Goal: Obtain resource: Obtain resource

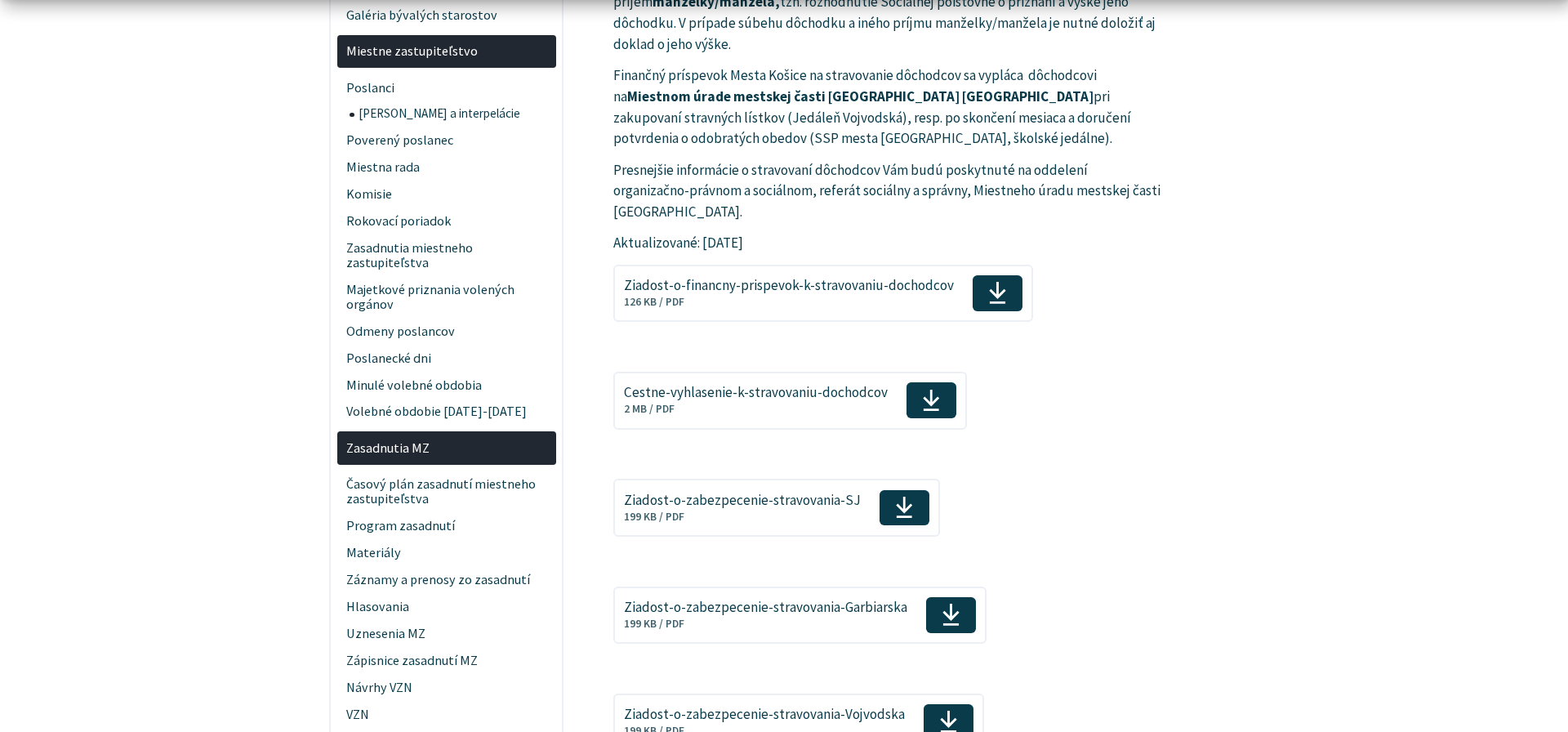
scroll to position [1999, 0]
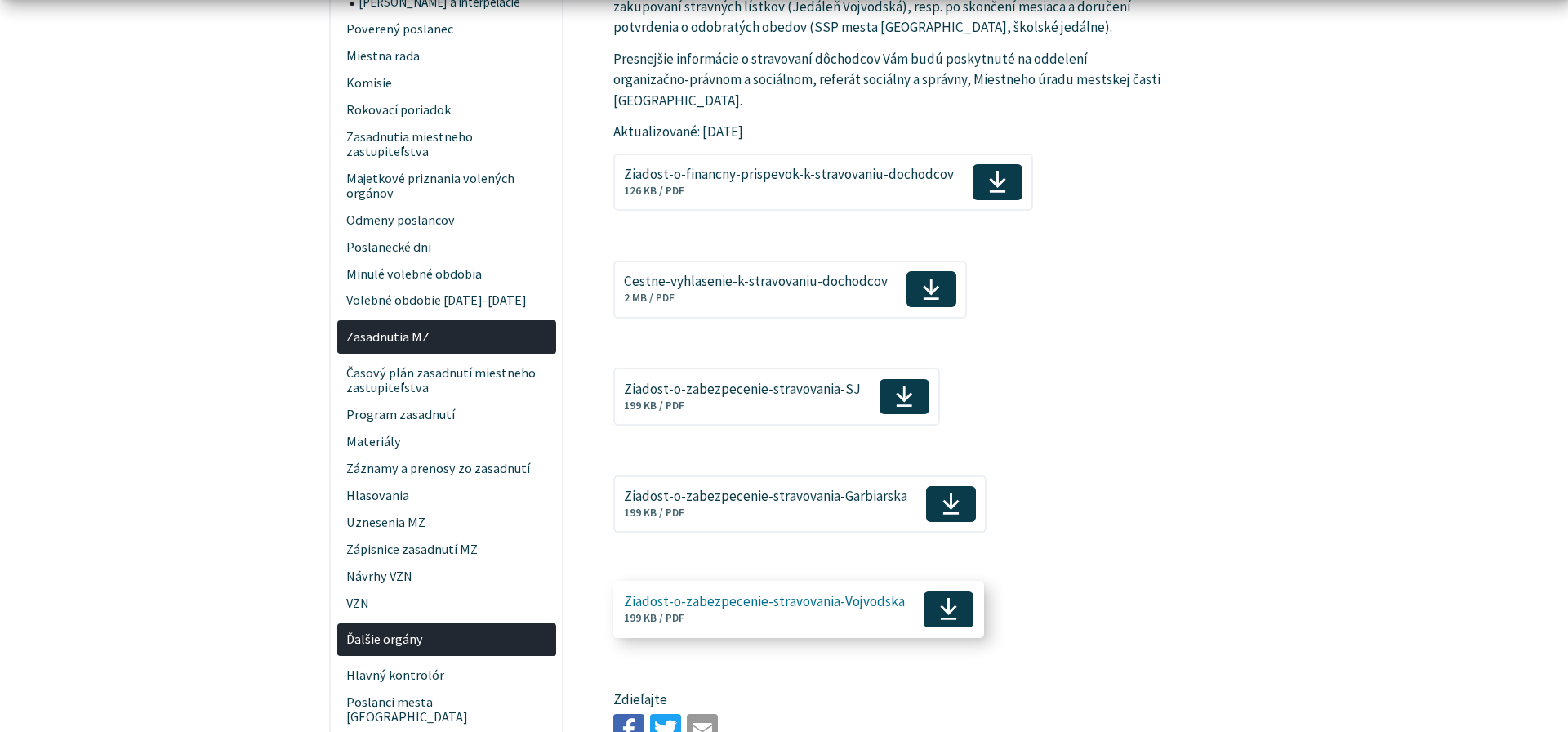
click at [816, 588] on span "Ziadost-o-zabezpecenie-stravovania-Vojvodska Veľkosť a typ súboru 199 KB / PDF" at bounding box center [764, 610] width 281 height 43
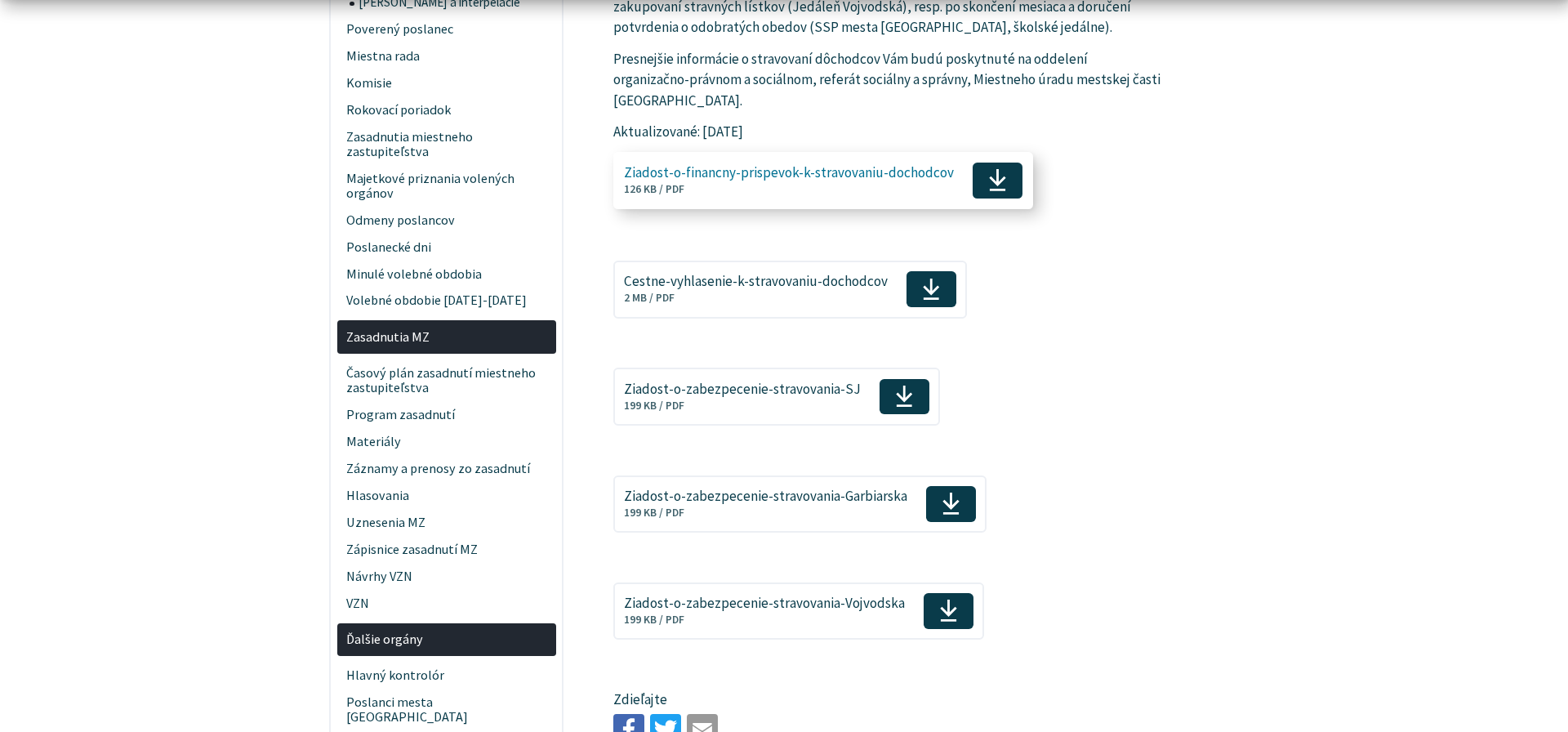
click at [762, 159] on span "Ziadost-o-financny-prispevok-k-stravovaniu-dochodcov Veľkosť a typ súboru 126 K…" at bounding box center [788, 181] width 330 height 43
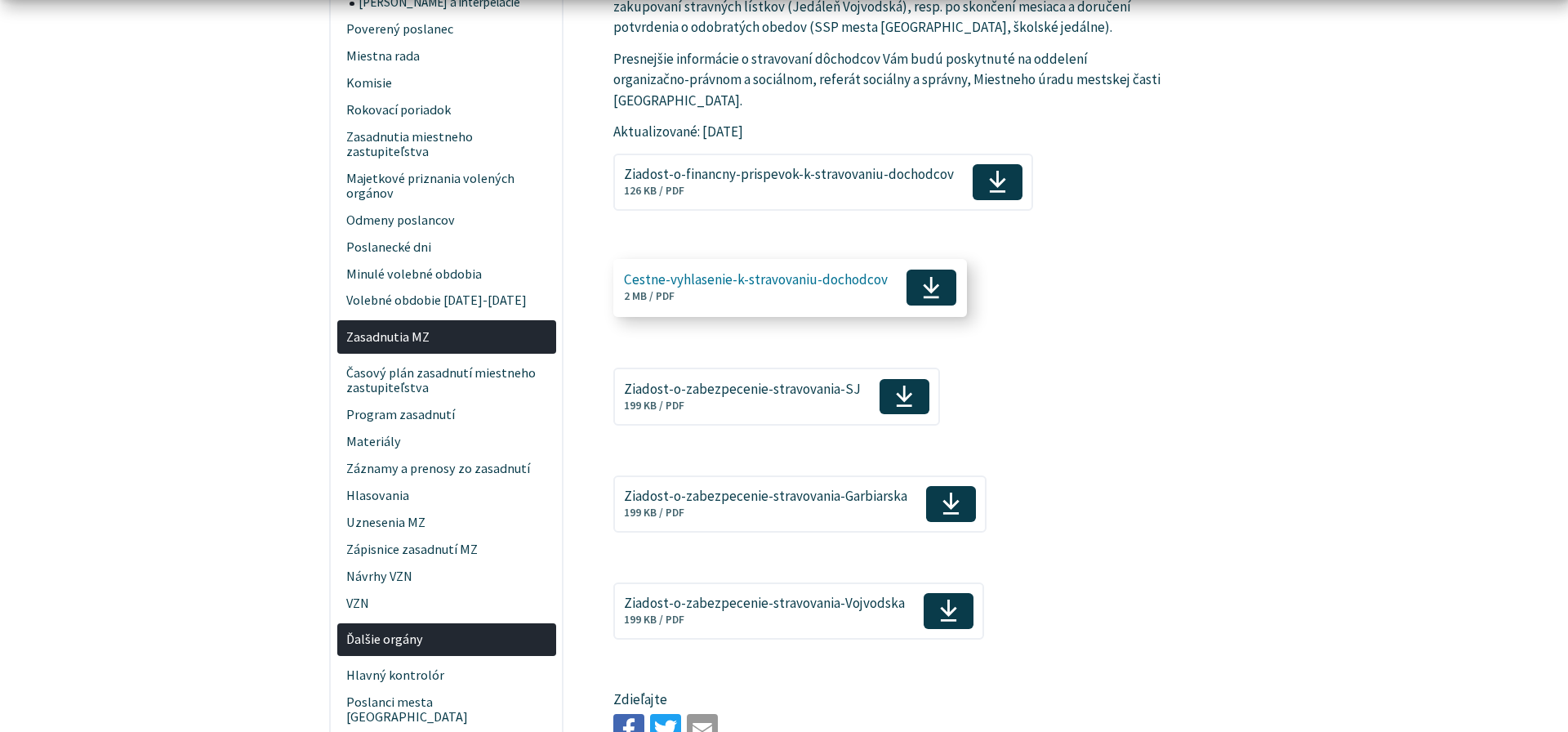
click at [766, 259] on link "Cestne-vyhlasenie-k-stravovaniu-dochodcov Veľkosť a typ súboru 2 MB / PDF Stiah…" at bounding box center [790, 287] width 354 height 57
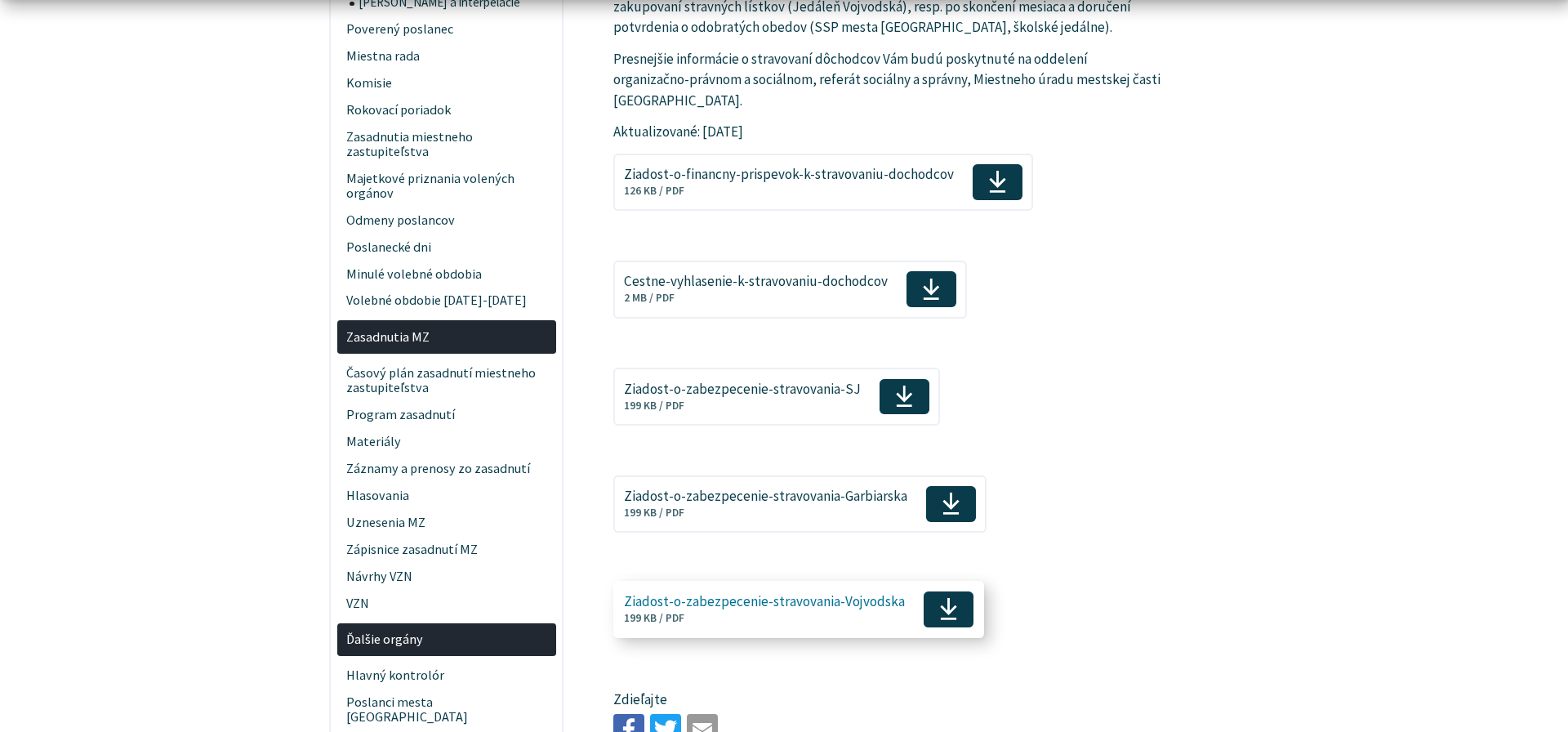
click at [737, 594] on span "Ziadost-o-zabezpecenie-stravovania-Vojvodska" at bounding box center [764, 601] width 281 height 15
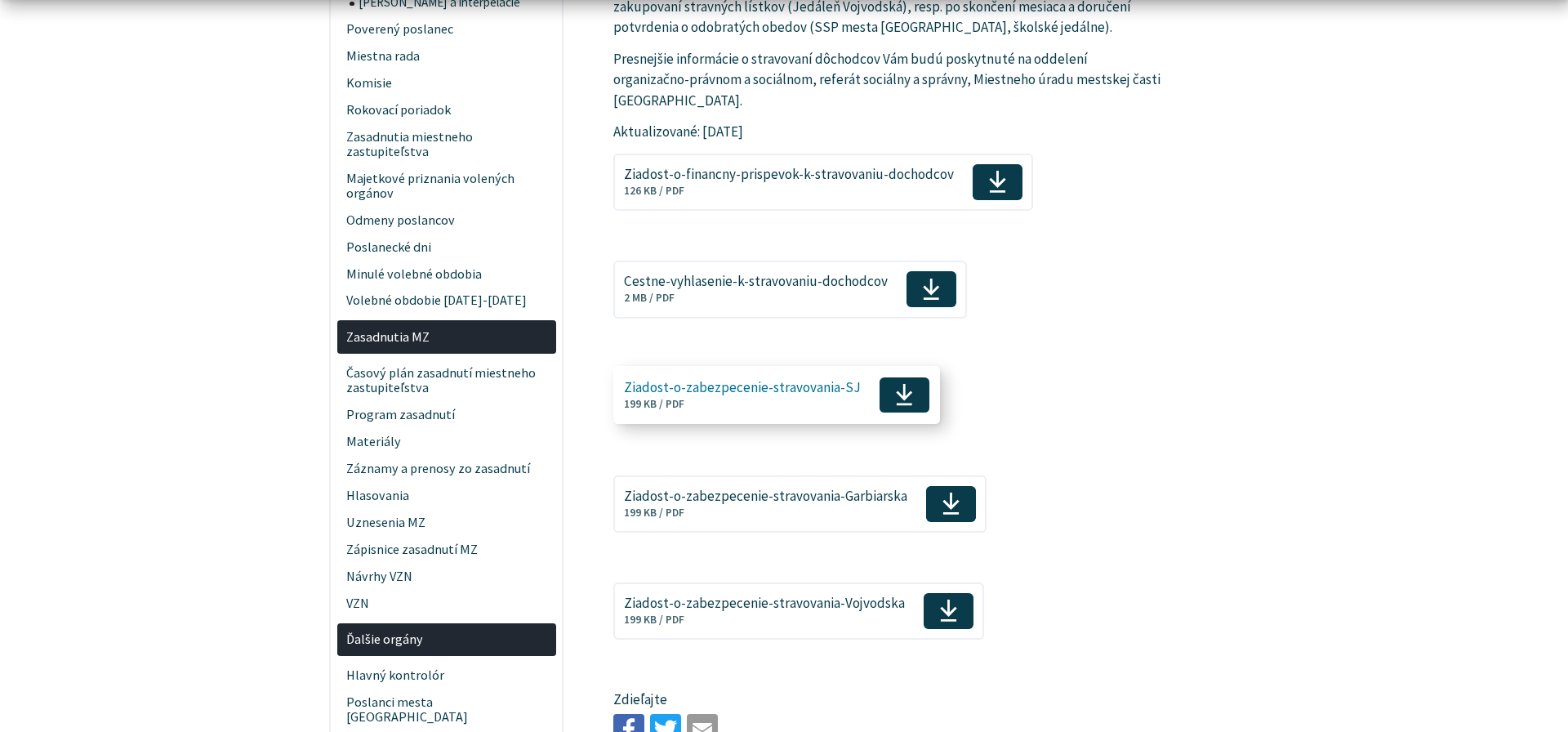
click at [724, 380] on span "Ziadost-o-zabezpecenie-stravovania-SJ" at bounding box center [743, 387] width 237 height 15
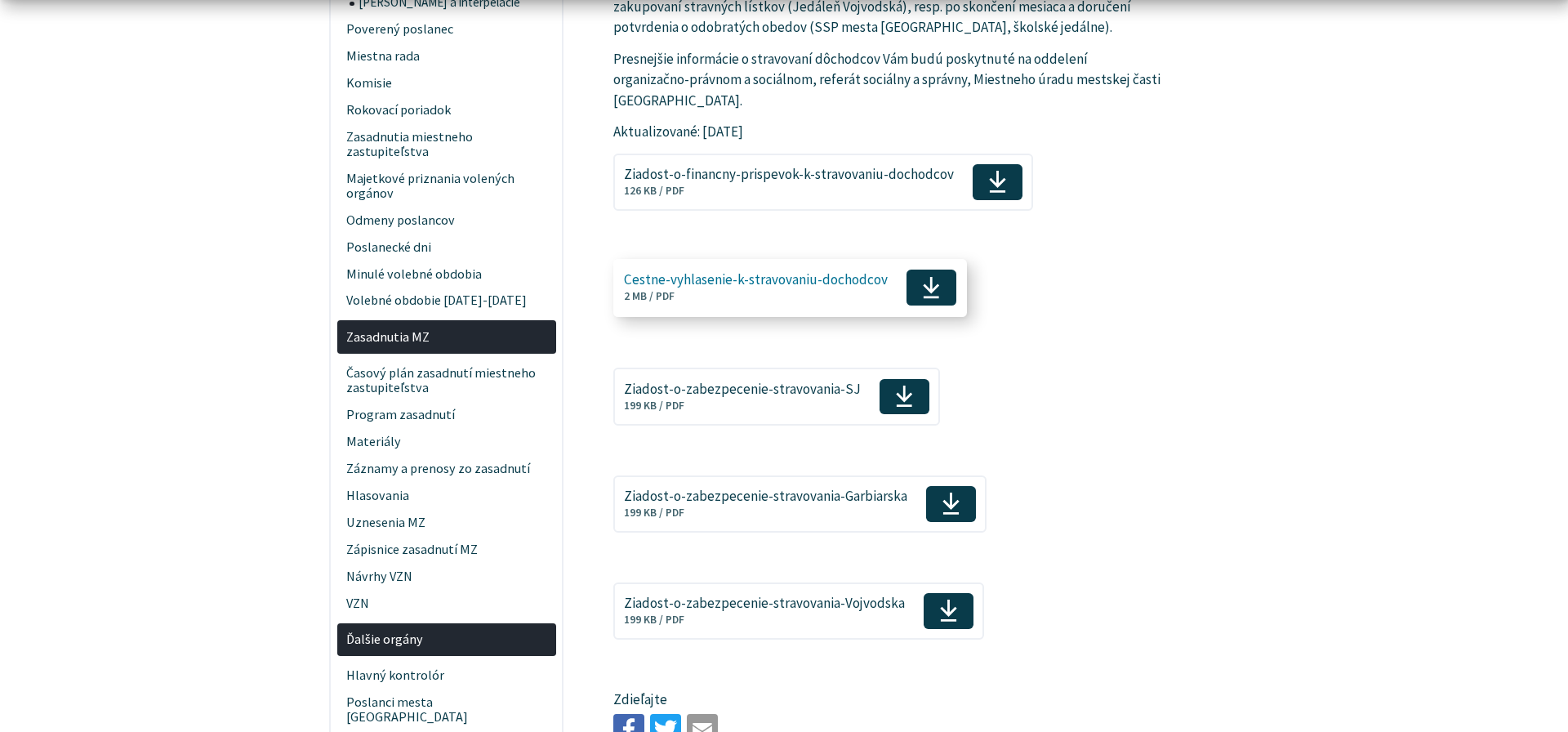
click at [798, 266] on span "Cestne-vyhlasenie-k-stravovaniu-dochodcov Veľkosť a typ súboru 2 MB / PDF" at bounding box center [756, 287] width 264 height 43
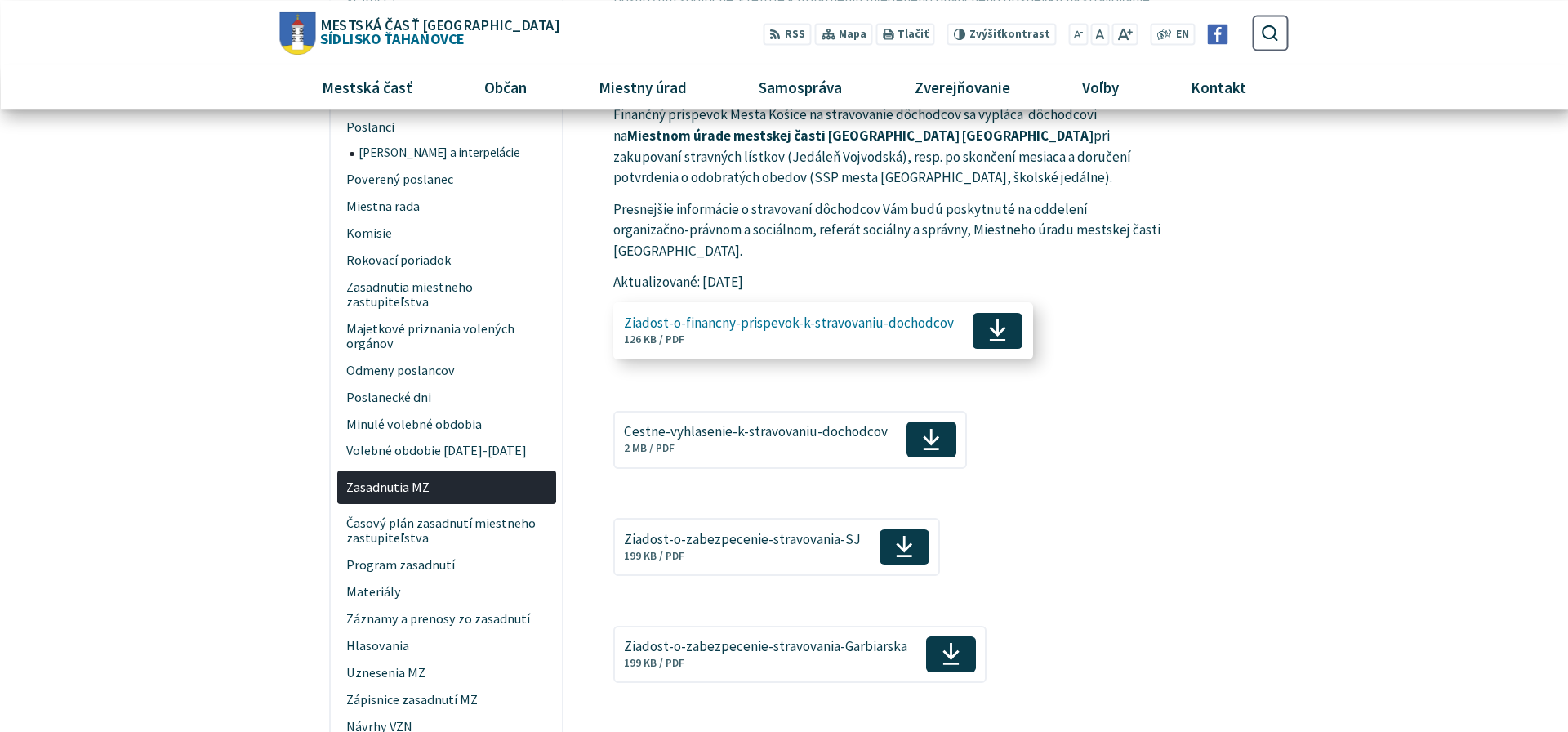
scroll to position [1832, 0]
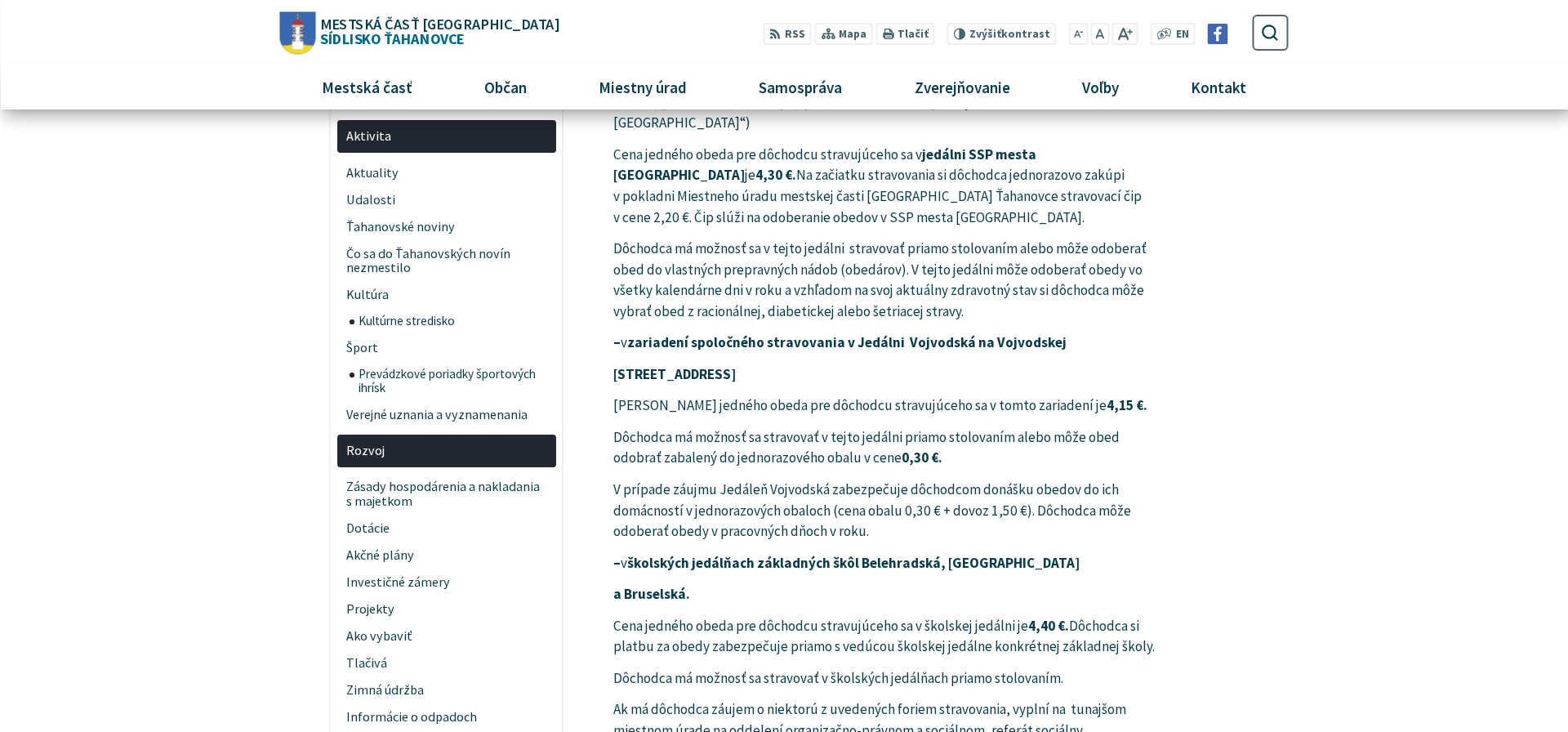
scroll to position [0, 0]
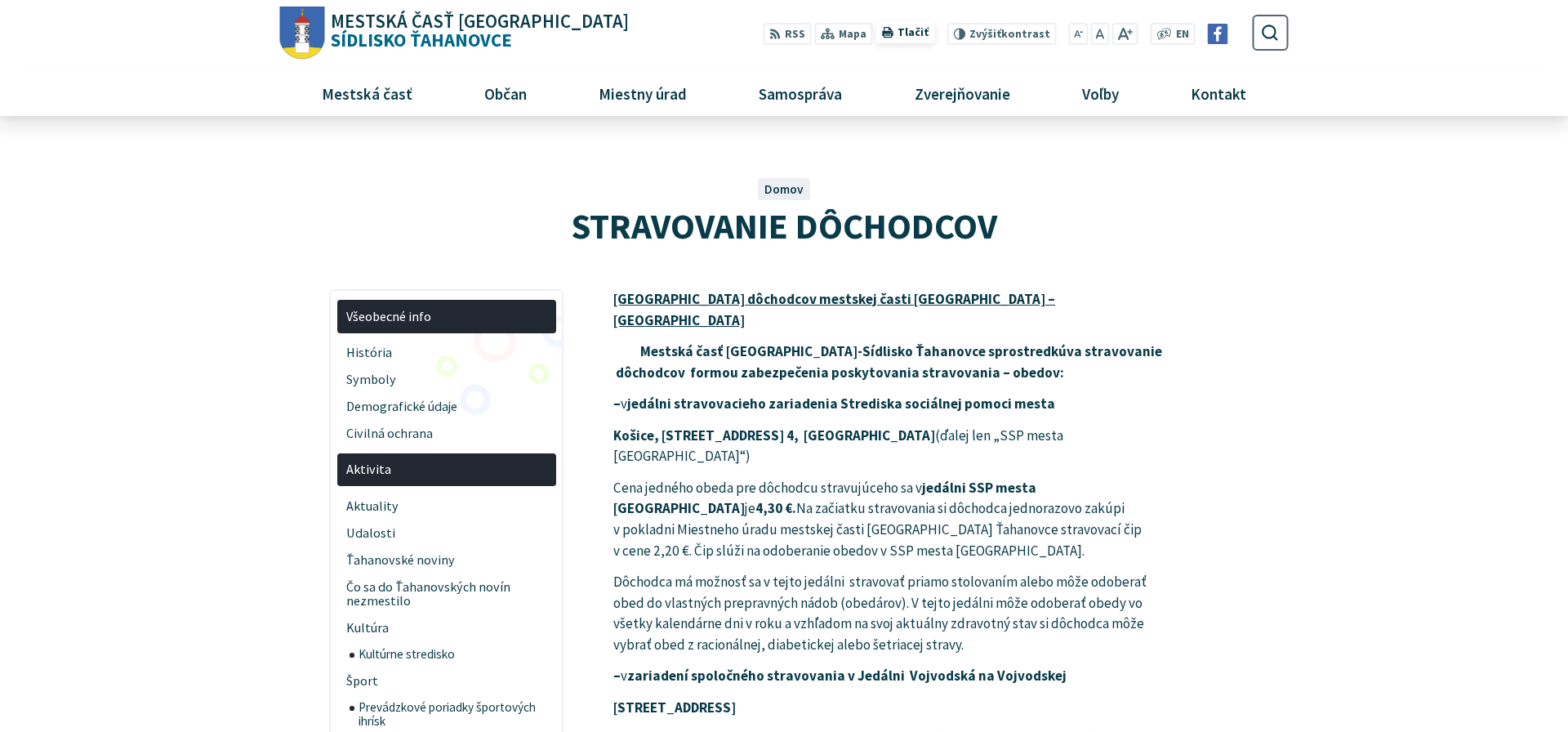
click at [928, 25] on button "Tlačiť Tlačiť" at bounding box center [904, 33] width 58 height 22
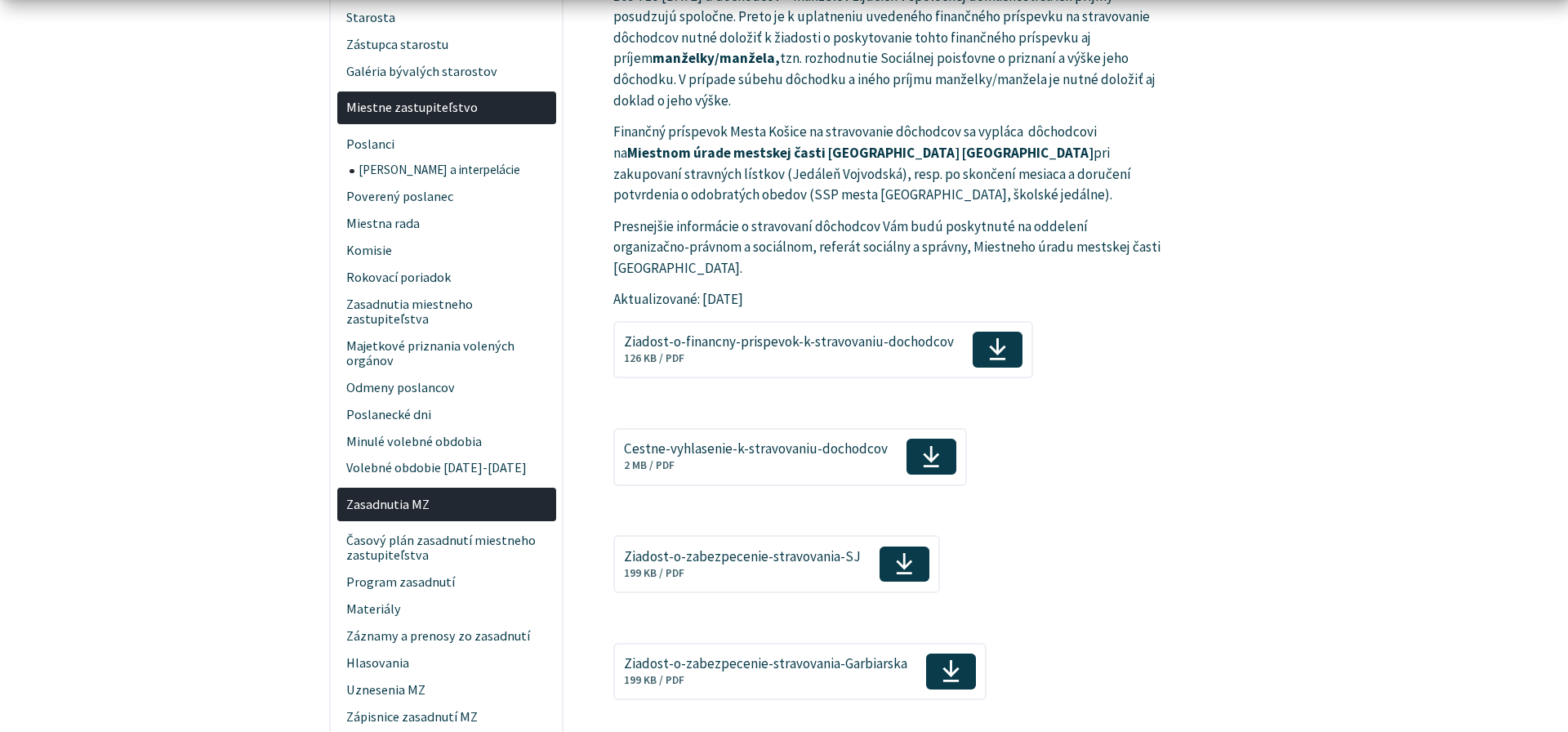
scroll to position [1832, 0]
click at [715, 540] on span "Ziadost-o-zabezpecenie-stravovania-SJ Veľkosť a typ súboru 199 KB / PDF" at bounding box center [743, 561] width 237 height 43
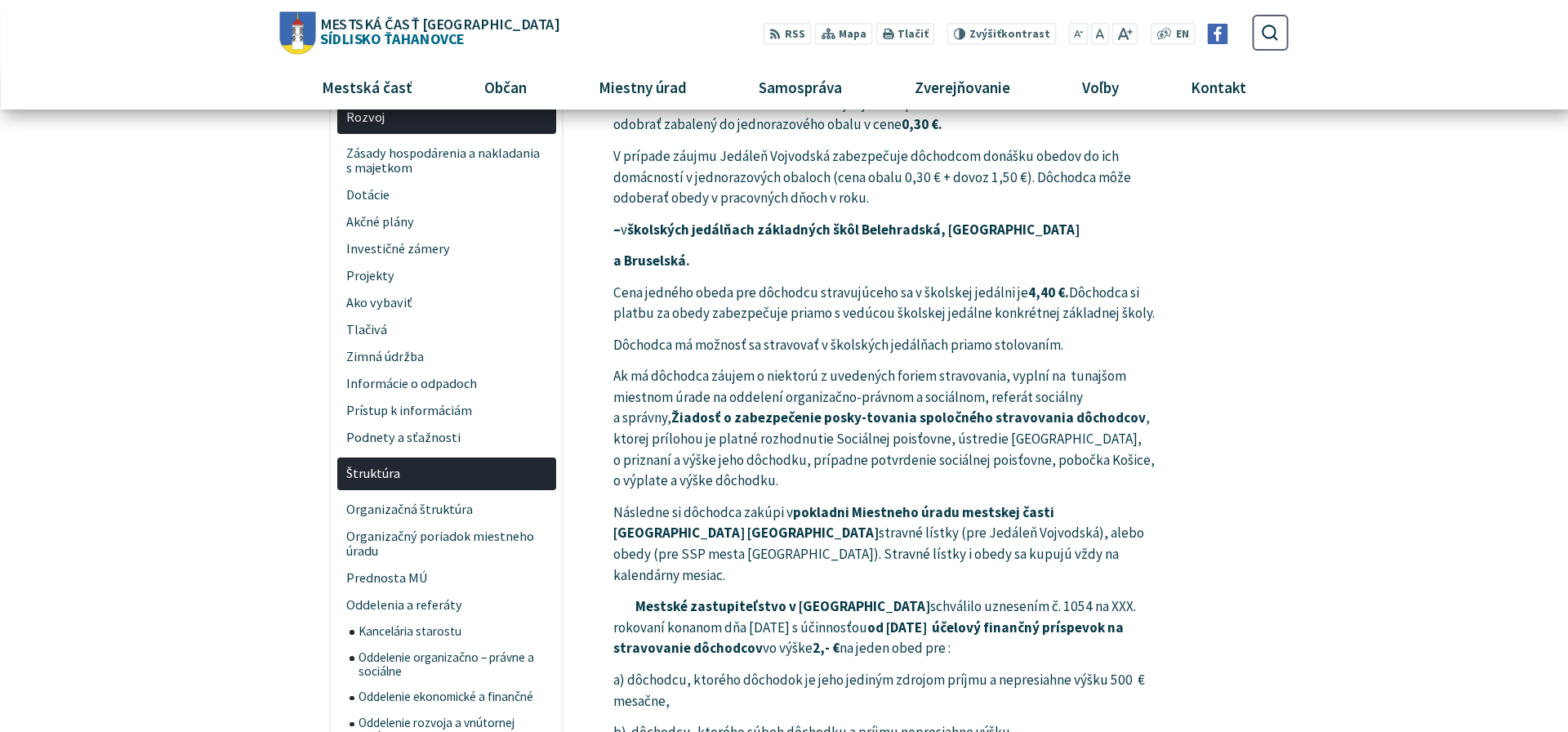
scroll to position [84, 0]
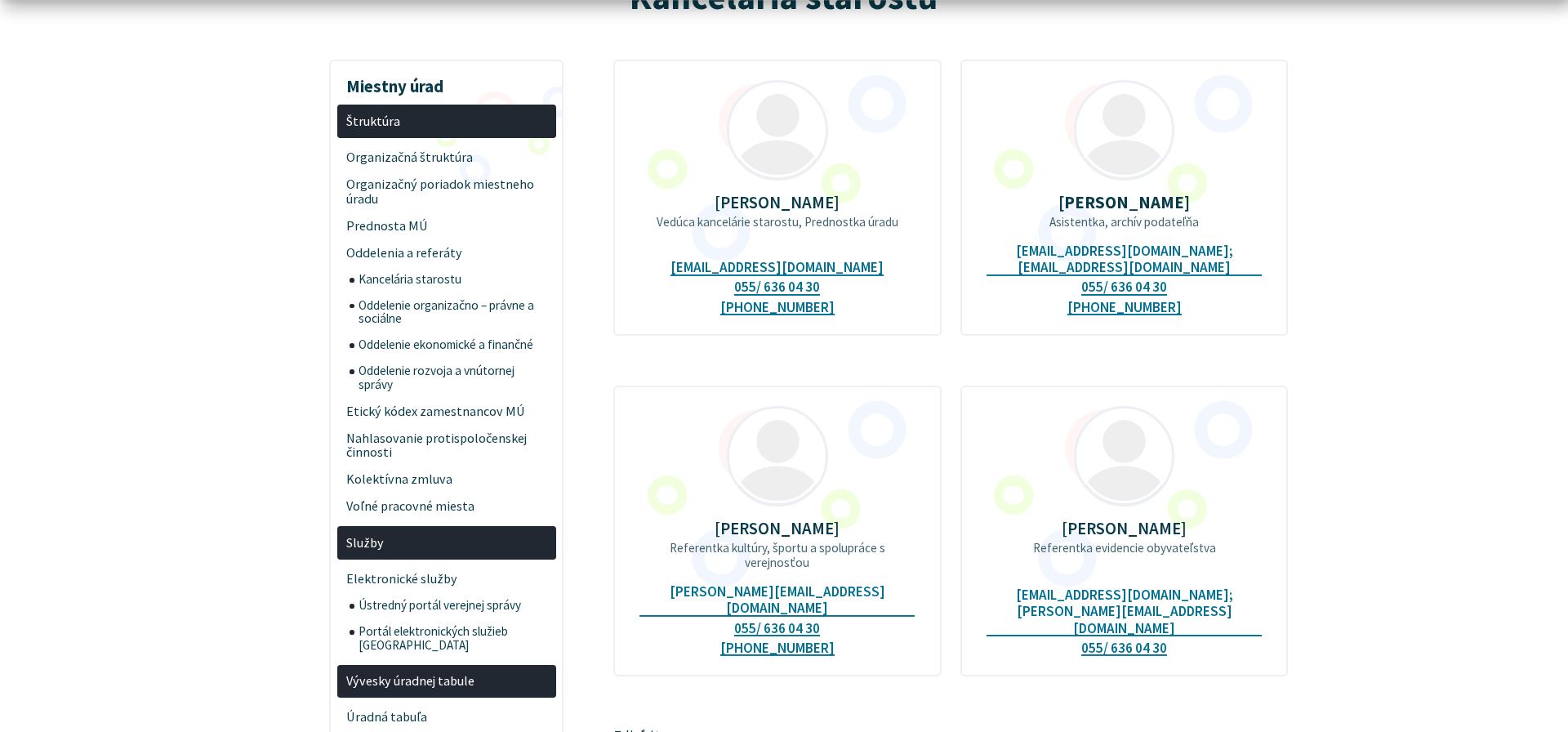
scroll to position [250, 0]
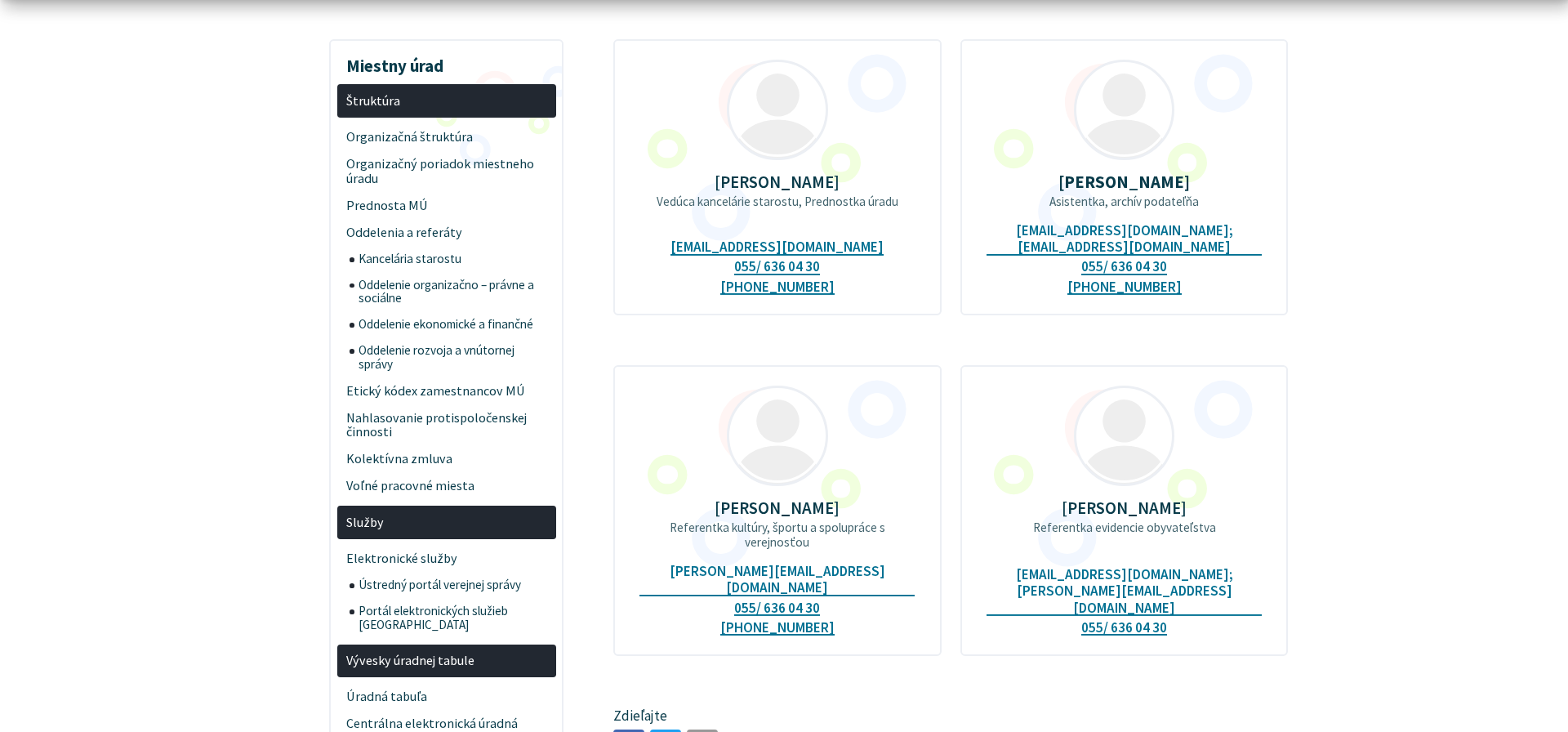
click at [1084, 498] on p "Bc. Zuzana Maťašová" at bounding box center [1123, 507] width 275 height 19
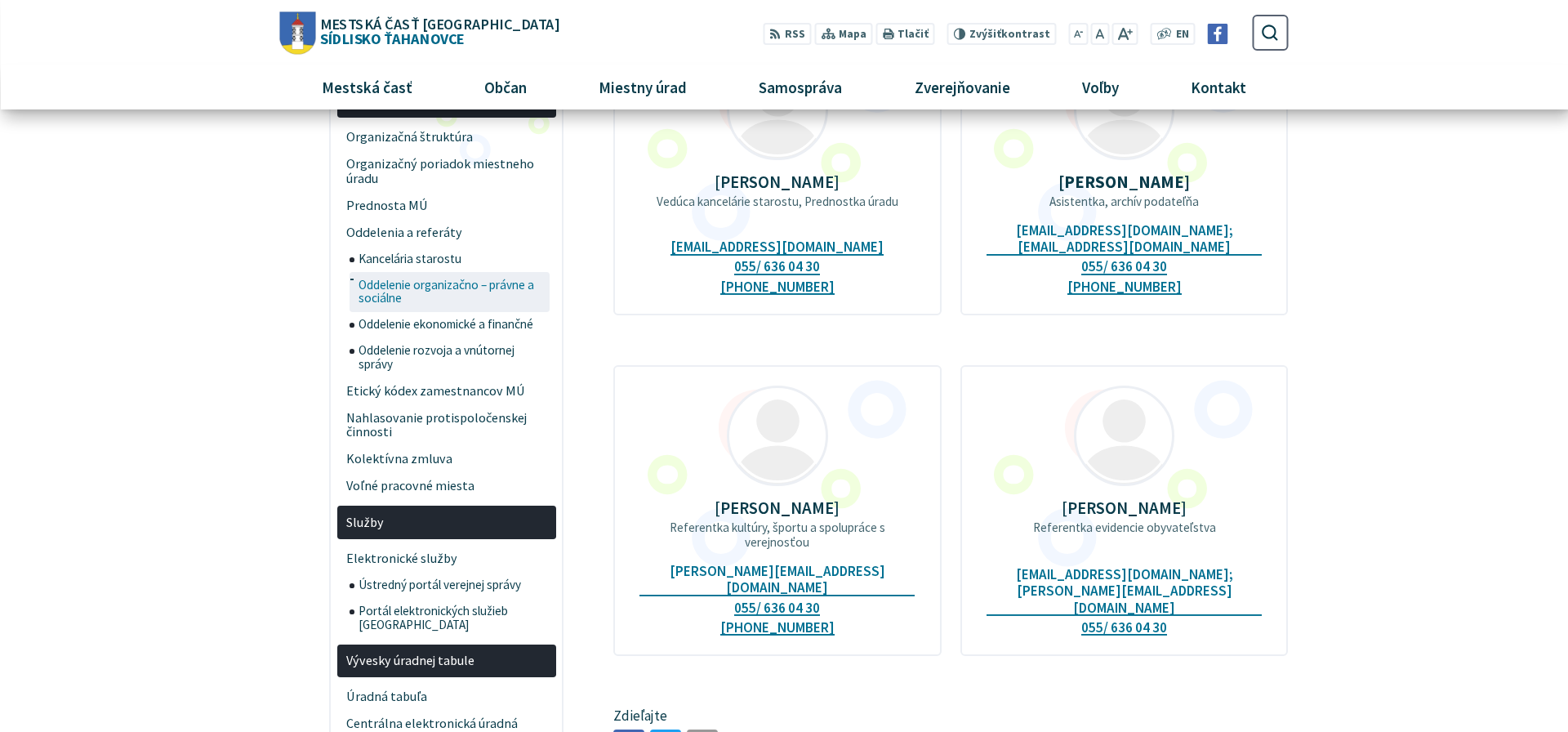
scroll to position [201, 0]
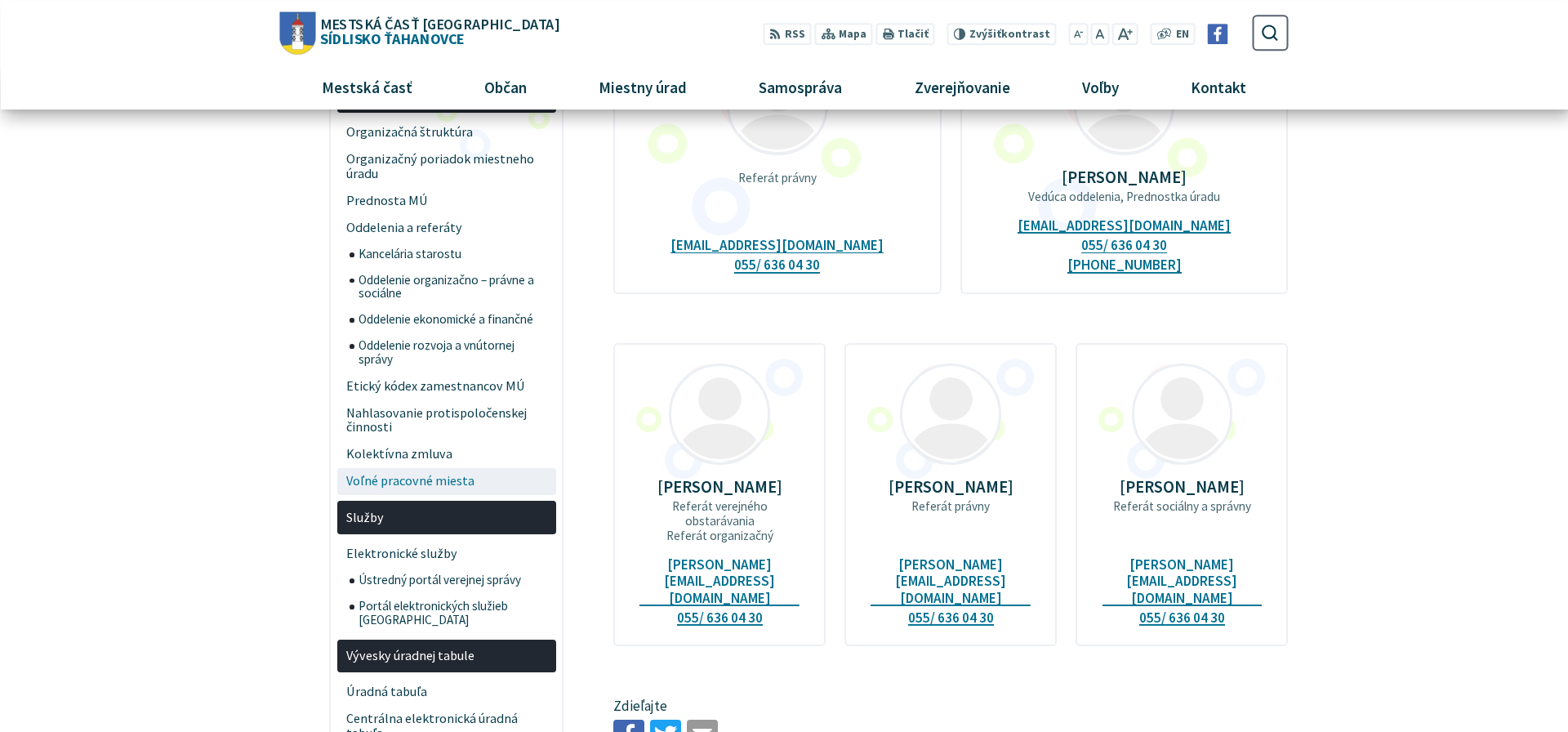
scroll to position [250, 0]
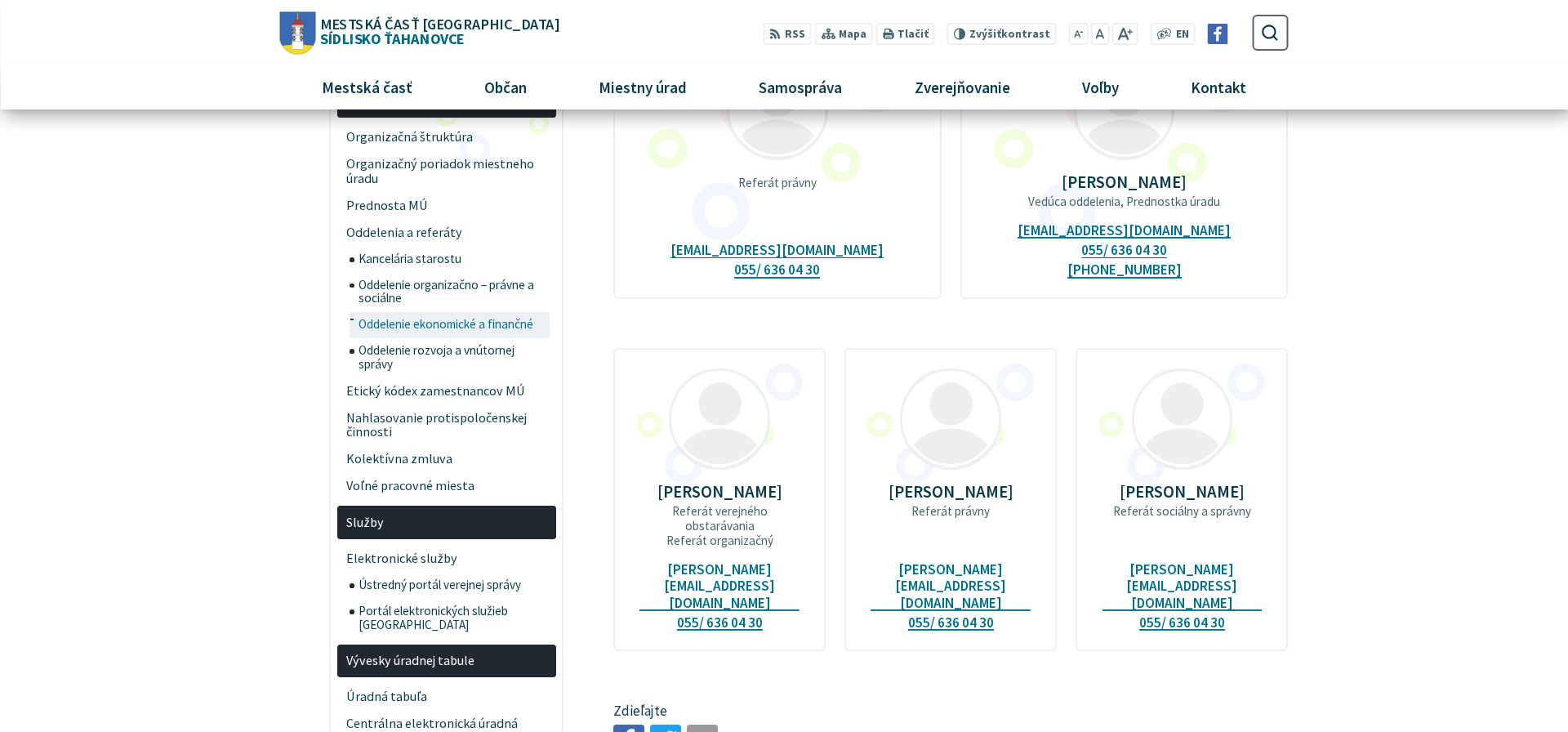
click at [426, 322] on span "Oddelenie ekonomické a finančné" at bounding box center [452, 324] width 188 height 26
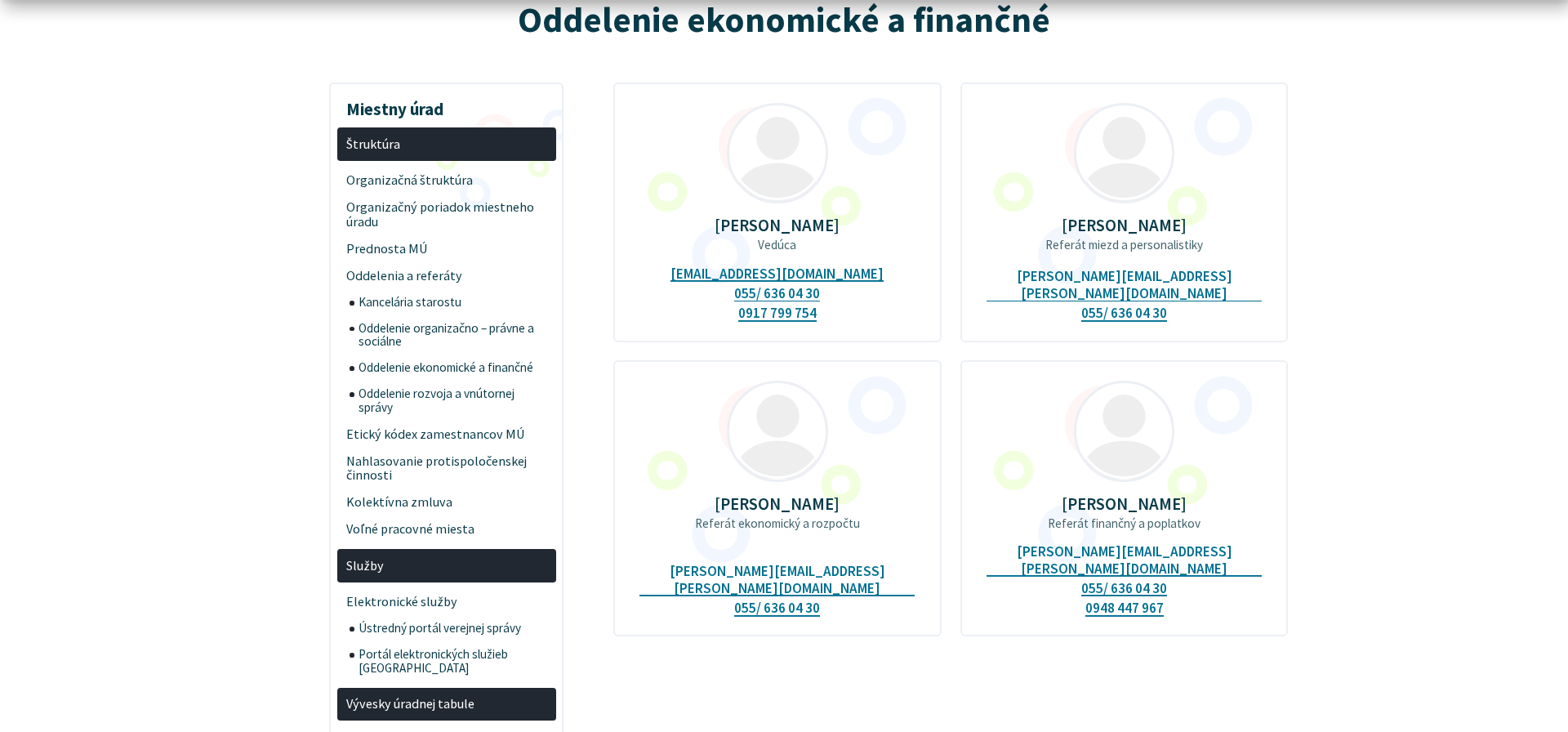
scroll to position [250, 0]
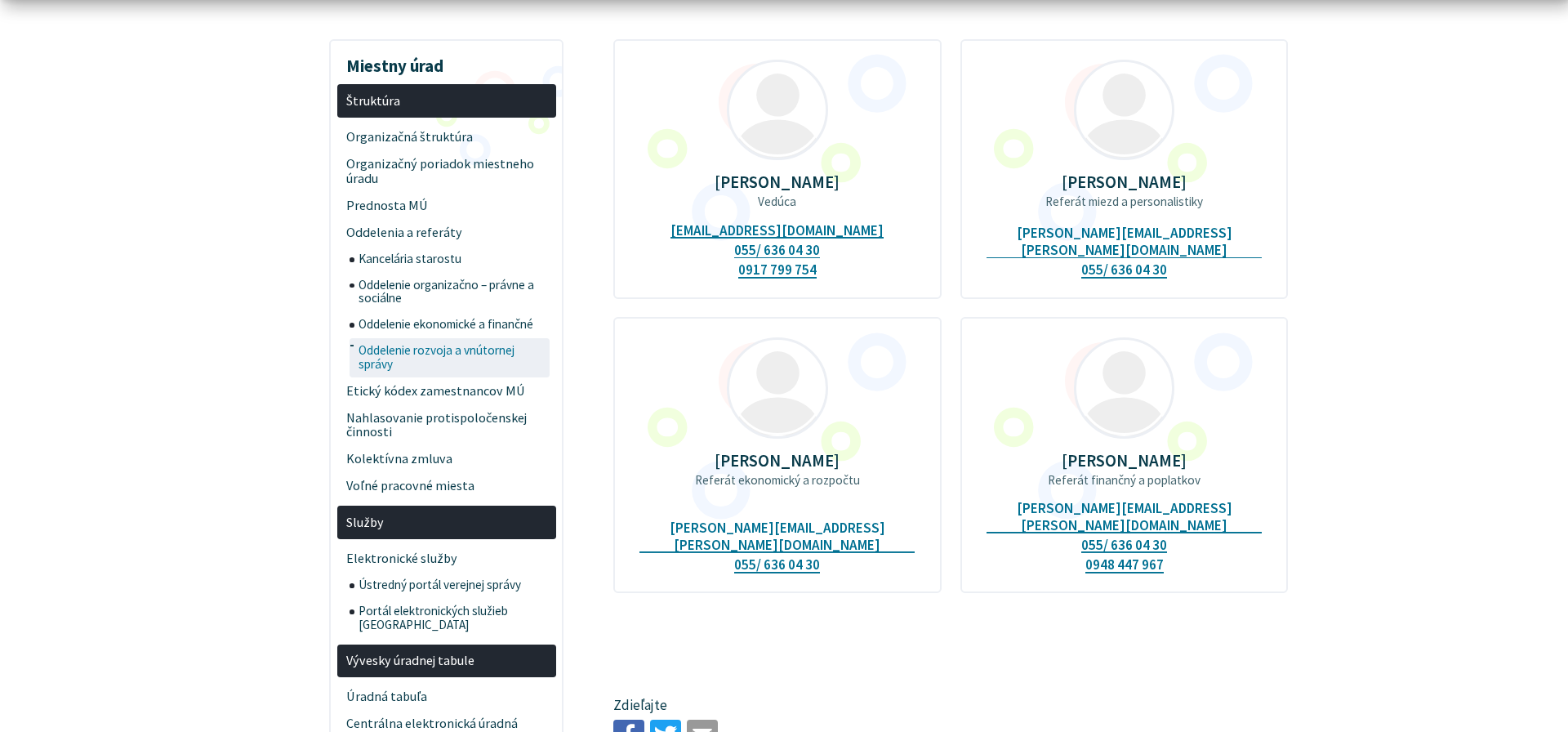
click at [418, 361] on span "Oddelenie rozvoja a vnútornej správy" at bounding box center [452, 357] width 188 height 40
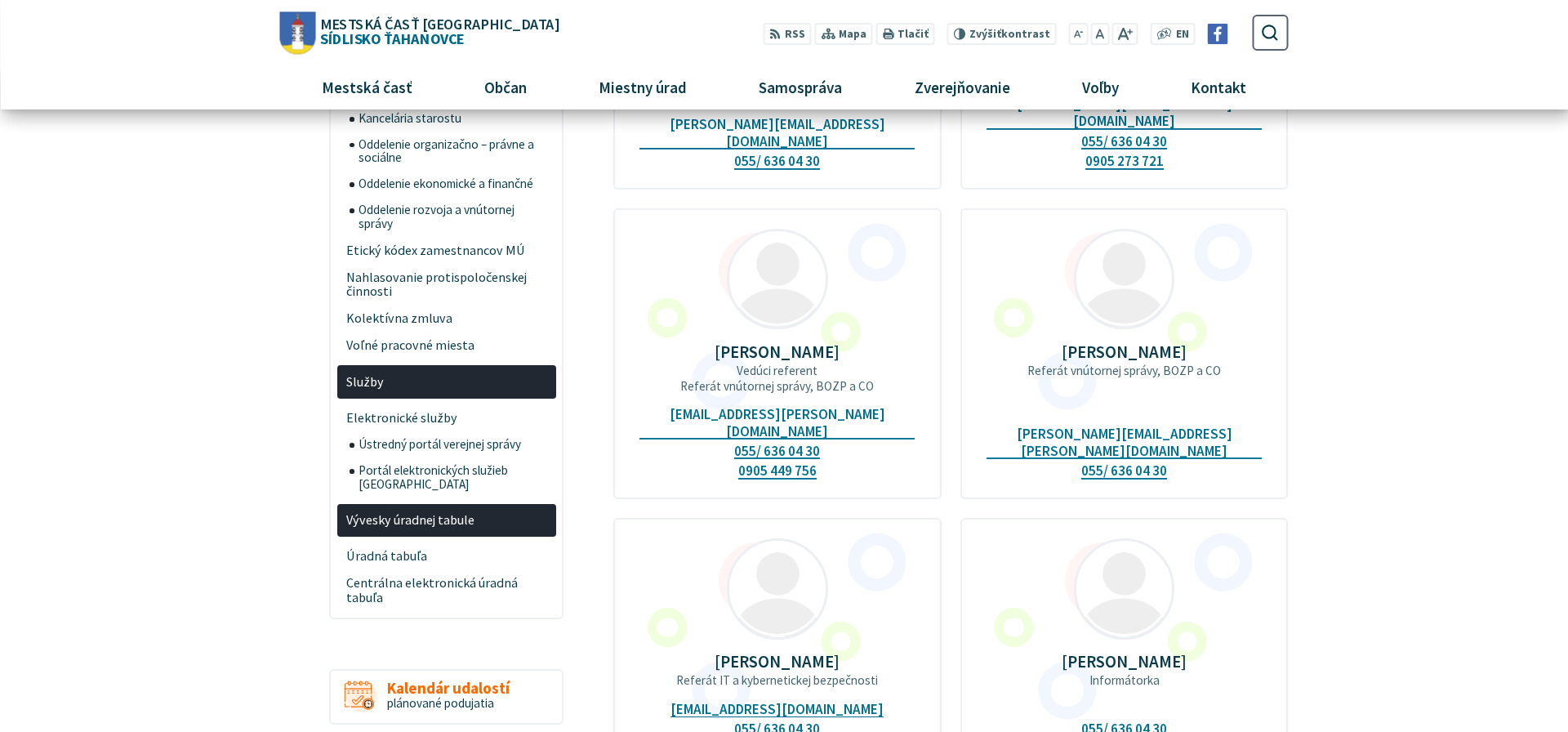
scroll to position [333, 0]
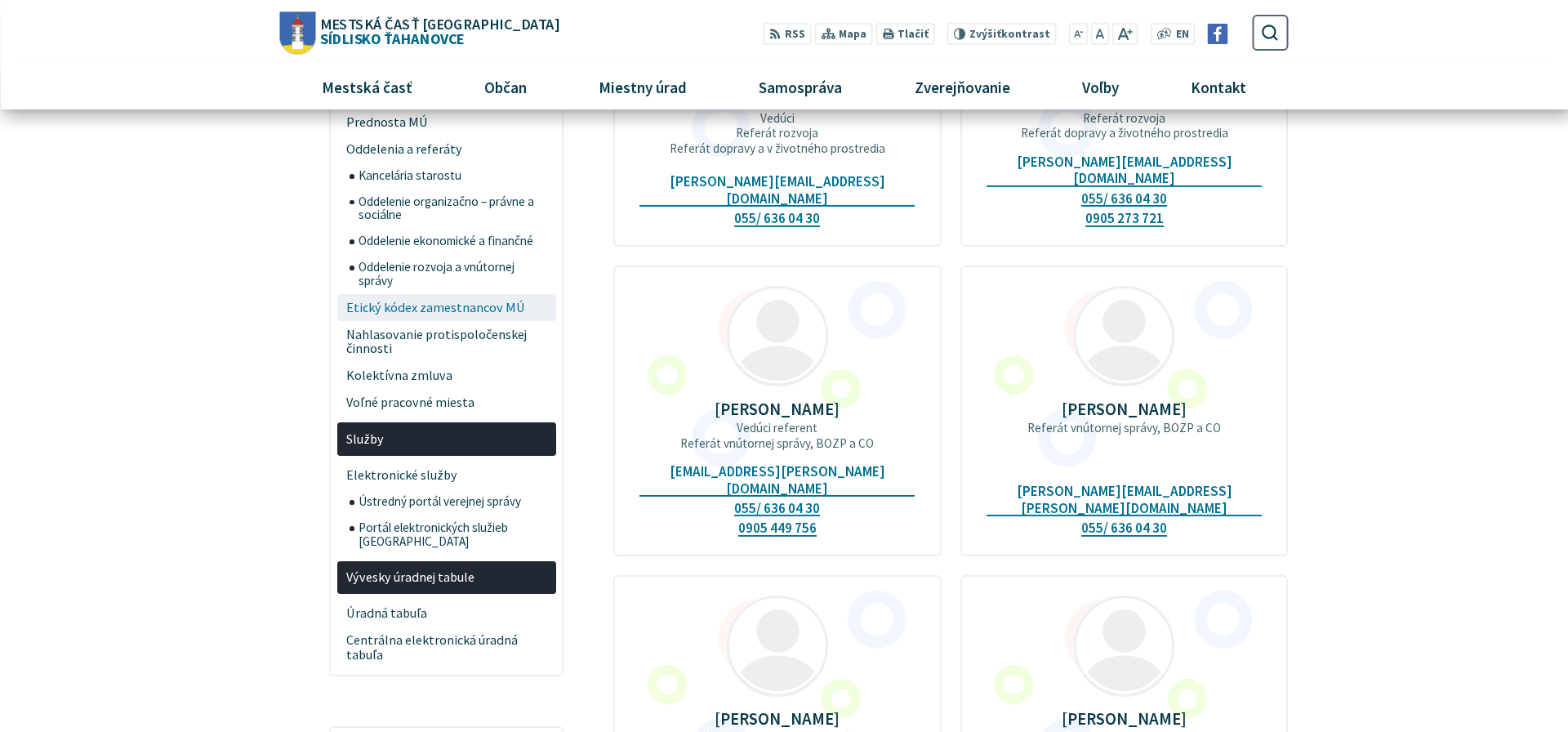
click at [471, 316] on span "Etický kódex zamestnancov MÚ" at bounding box center [446, 307] width 200 height 27
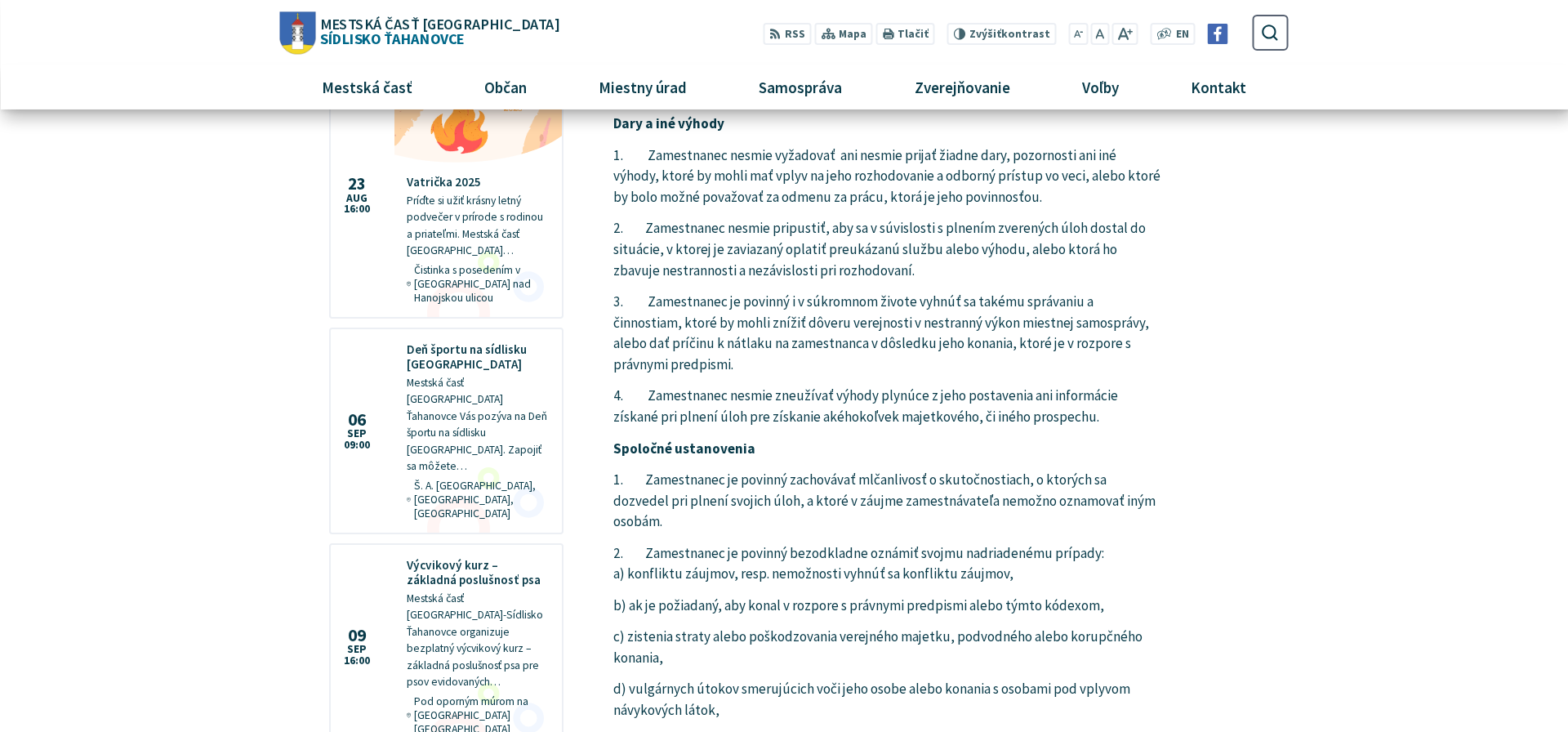
scroll to position [1333, 0]
